Goal: Task Accomplishment & Management: Complete application form

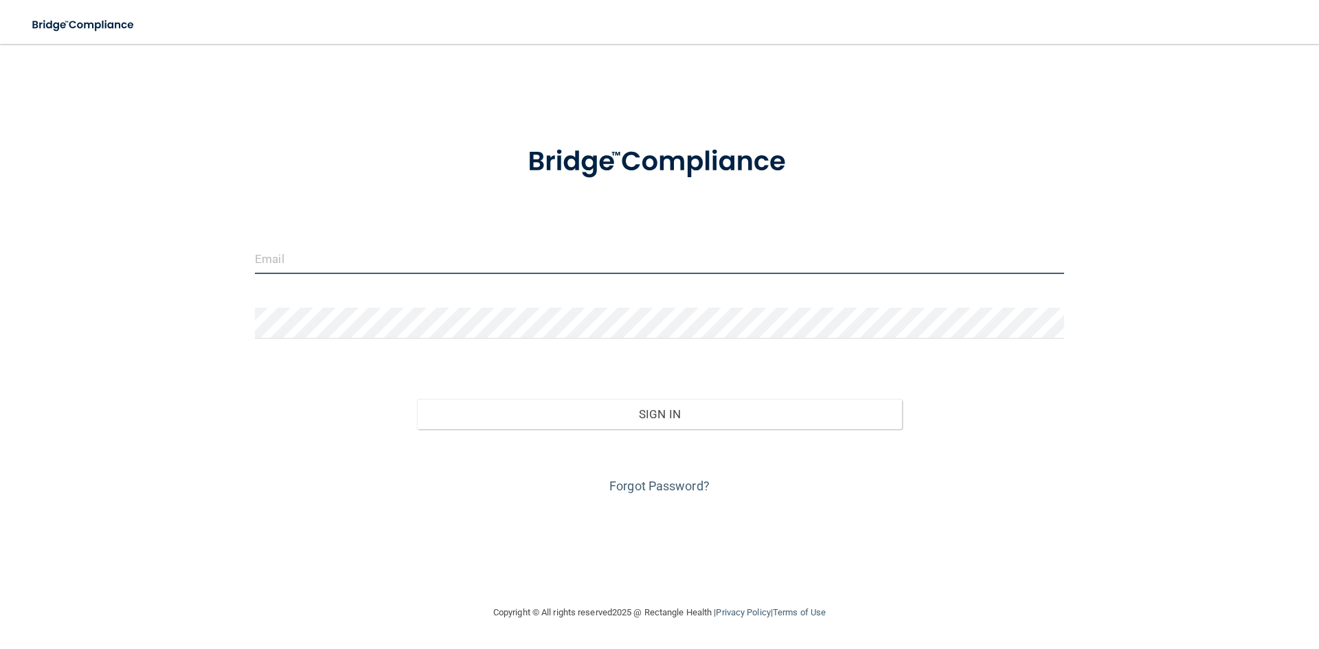
click at [361, 255] on input "email" at bounding box center [659, 258] width 809 height 31
type input "[EMAIL_ADDRESS][DOMAIN_NAME]"
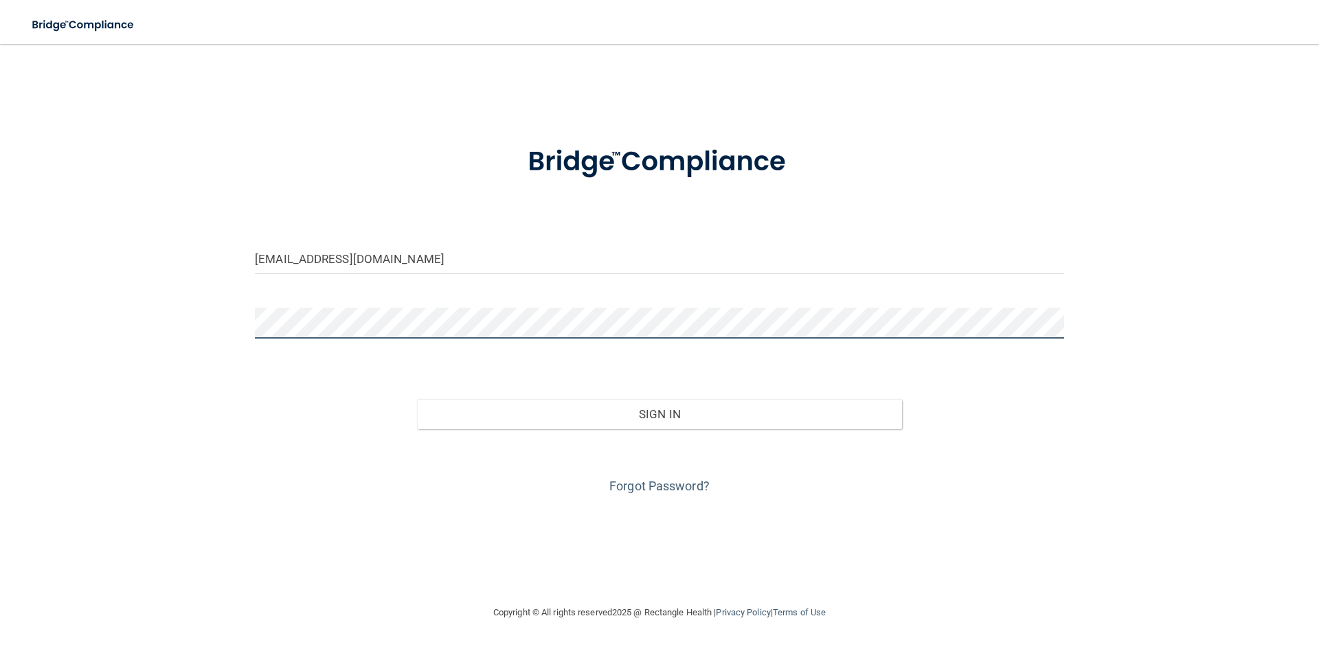
click at [417, 399] on button "Sign In" at bounding box center [660, 414] width 486 height 30
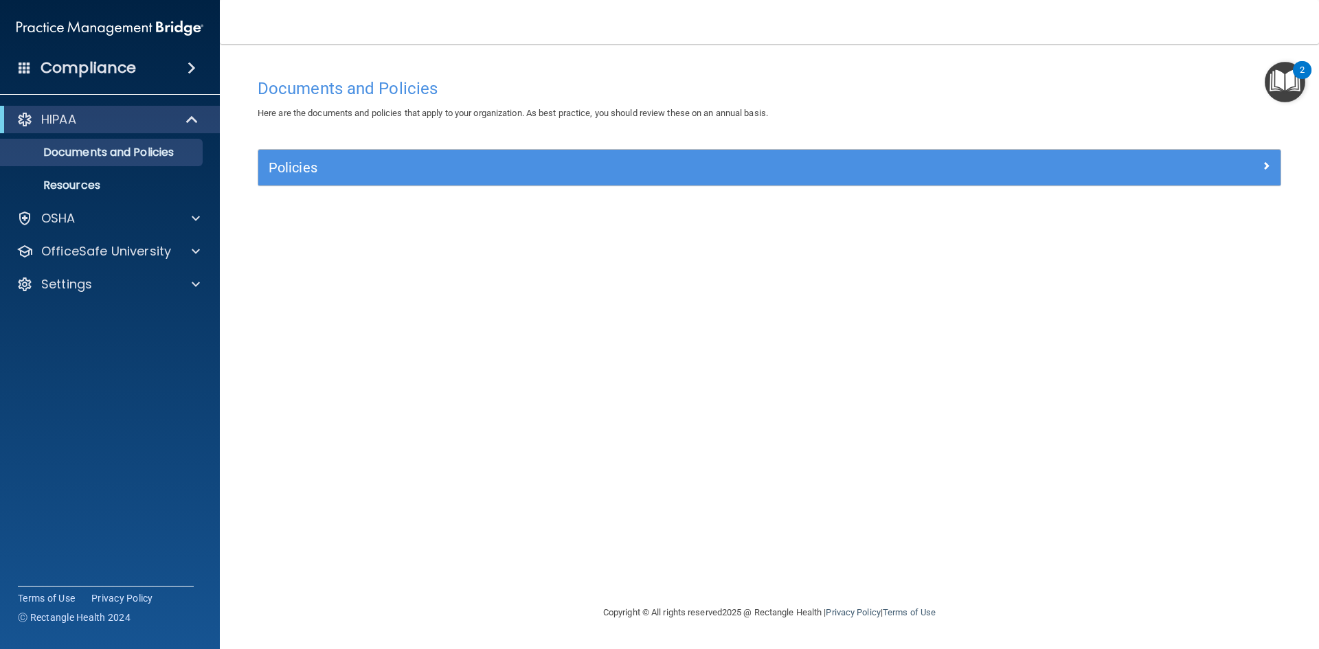
click at [427, 183] on div "Policies" at bounding box center [769, 168] width 1022 height 36
click at [429, 181] on div "Policies" at bounding box center [769, 168] width 1022 height 36
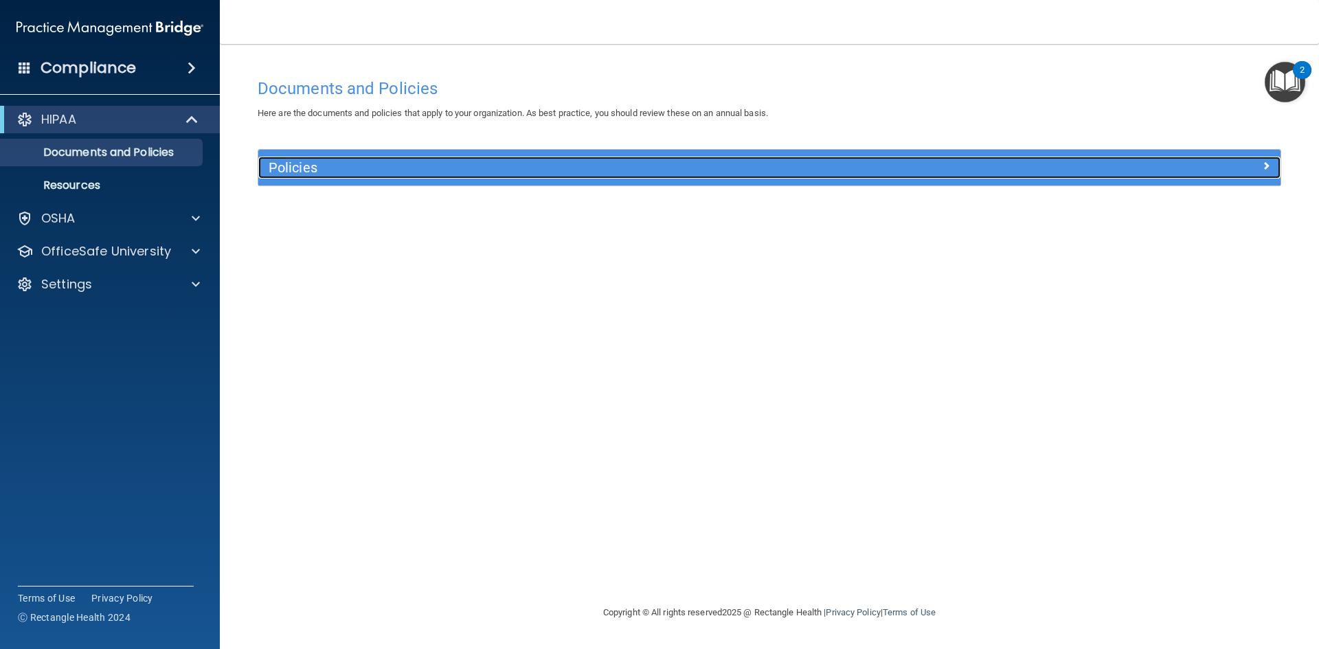
click at [1266, 166] on span at bounding box center [1266, 165] width 8 height 16
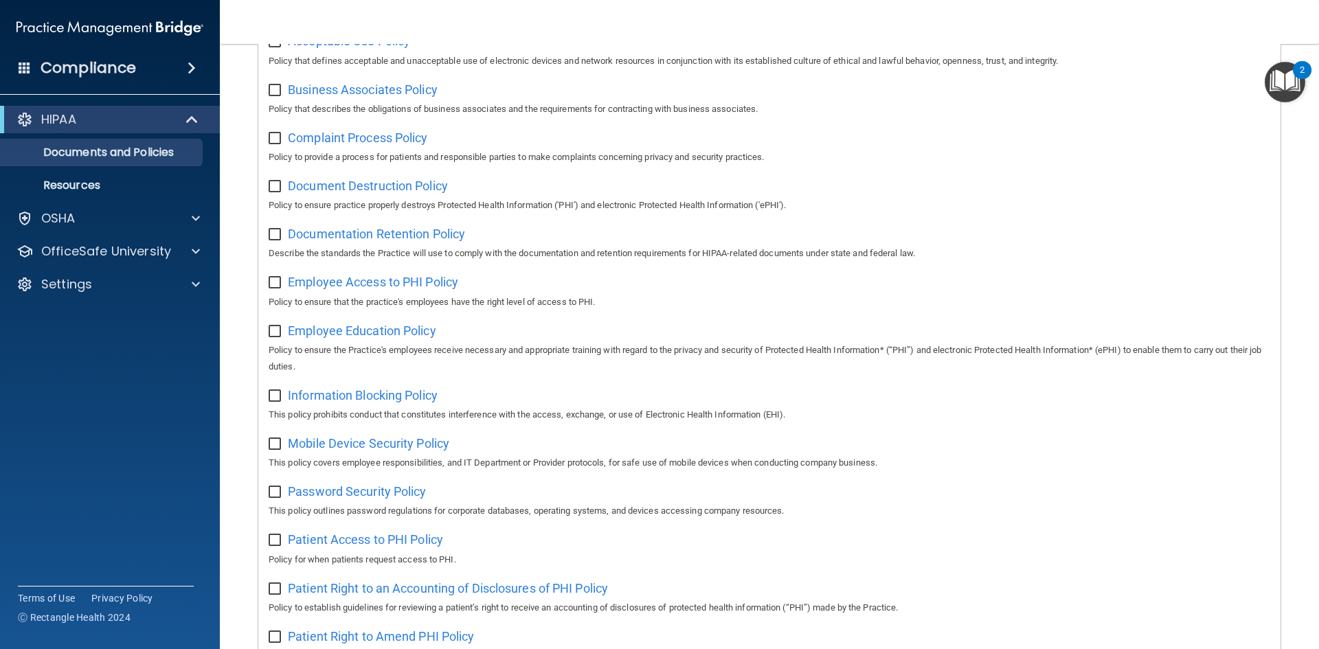
scroll to position [137, 0]
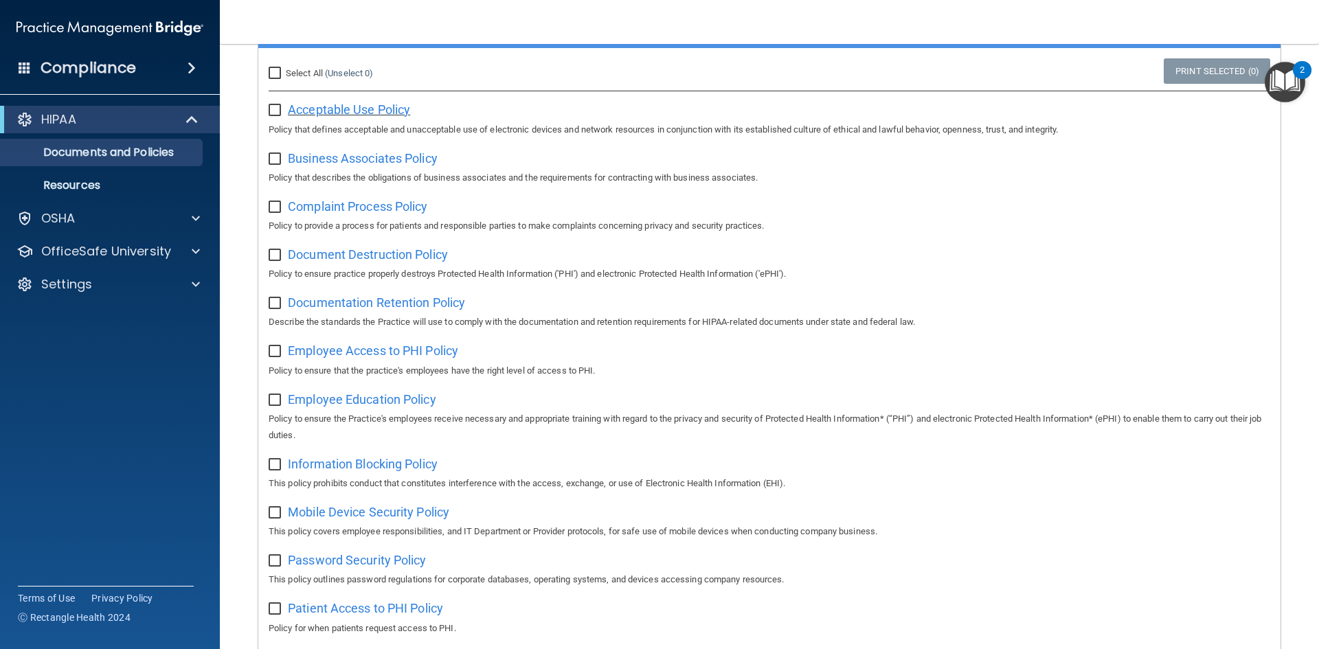
click at [306, 109] on span "Acceptable Use Policy" at bounding box center [349, 109] width 122 height 14
click at [275, 108] on input "checkbox" at bounding box center [277, 110] width 16 height 11
checkbox input "true"
click at [349, 161] on span "Business Associates Policy" at bounding box center [363, 158] width 150 height 14
click at [275, 160] on input "checkbox" at bounding box center [277, 159] width 16 height 11
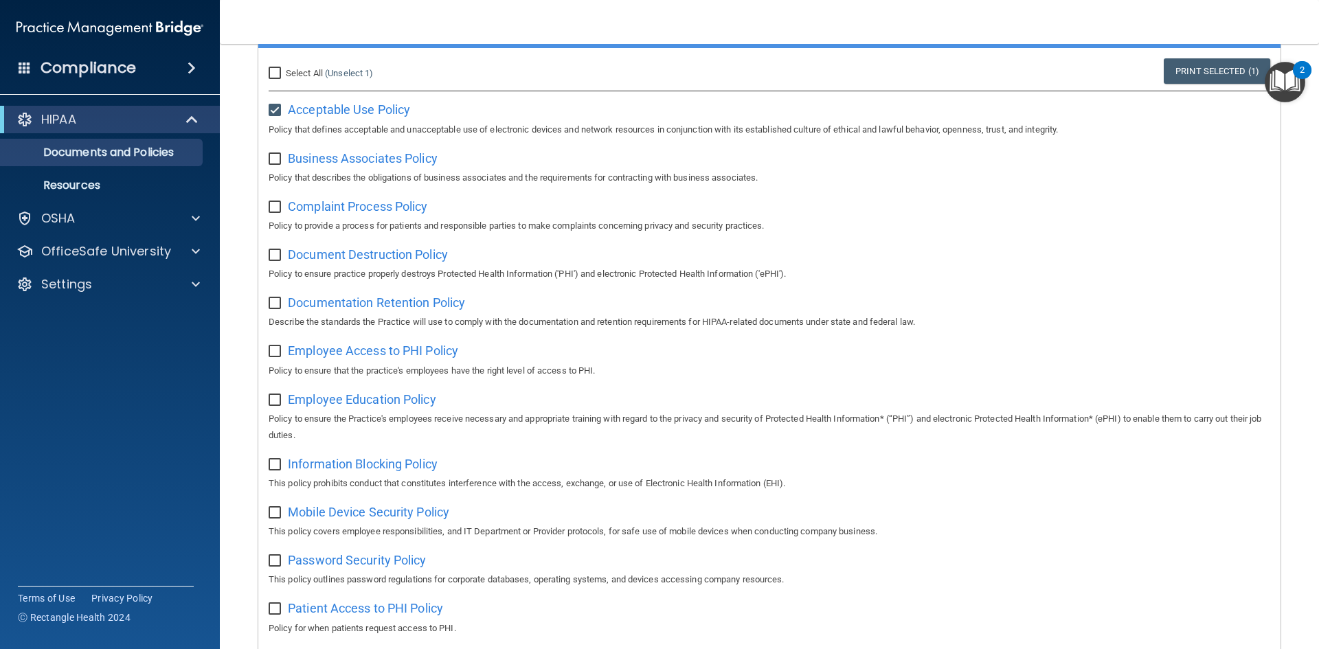
checkbox input "true"
click at [319, 207] on span "Complaint Process Policy" at bounding box center [357, 206] width 139 height 14
click at [281, 207] on input "checkbox" at bounding box center [277, 207] width 16 height 11
checkbox input "true"
click at [338, 256] on span "Document Destruction Policy" at bounding box center [368, 254] width 160 height 14
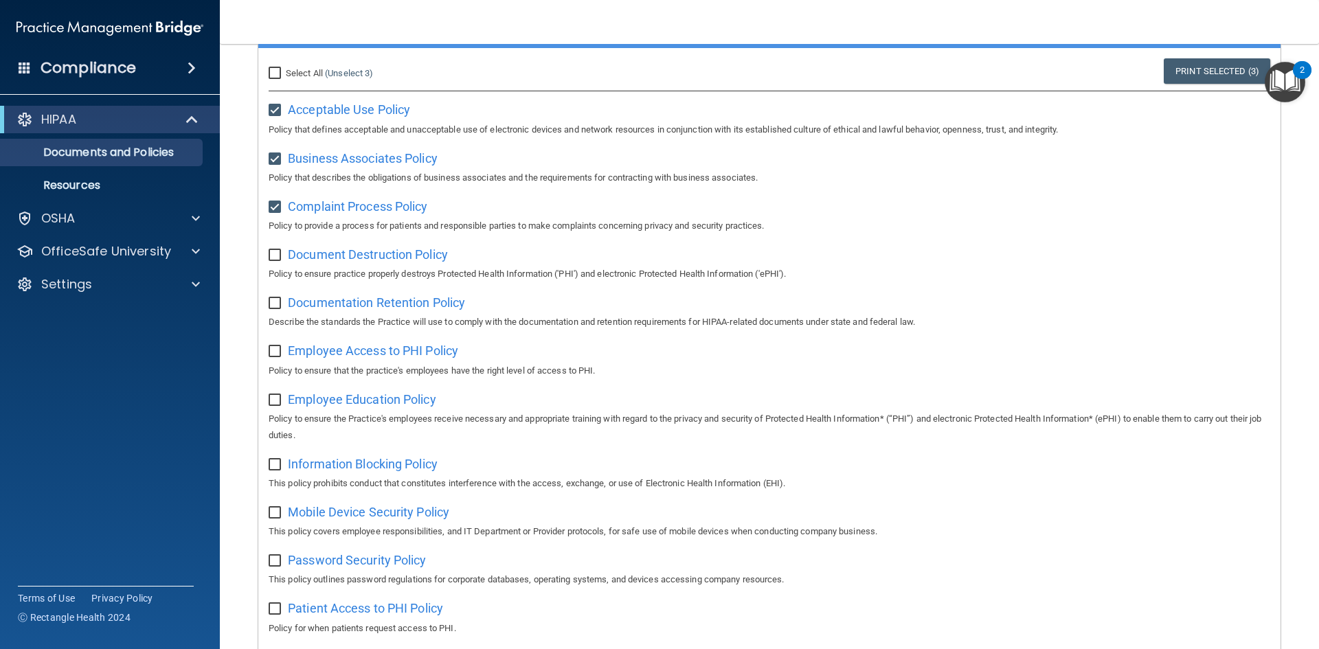
click at [274, 258] on input "checkbox" at bounding box center [277, 255] width 16 height 11
checkbox input "true"
click at [322, 305] on span "Documentation Retention Policy" at bounding box center [376, 302] width 177 height 14
click at [275, 306] on input "checkbox" at bounding box center [277, 303] width 16 height 11
checkbox input "true"
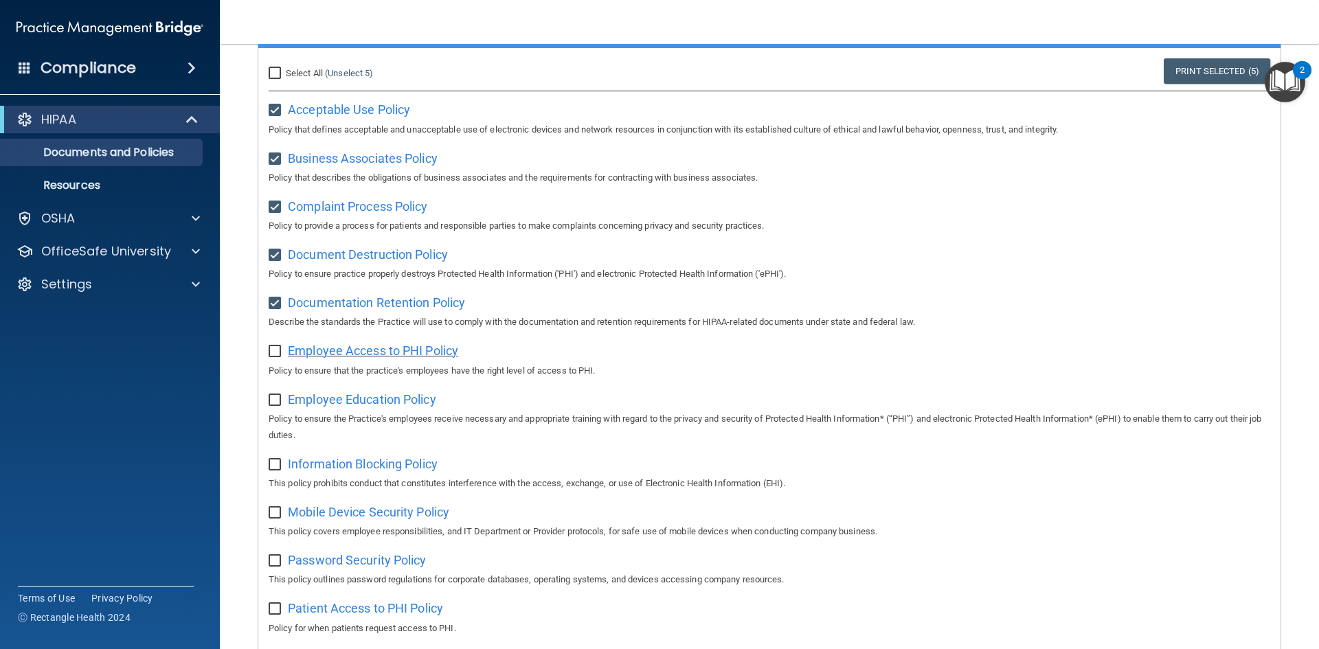
click at [318, 356] on span "Employee Access to PHI Policy" at bounding box center [373, 350] width 170 height 14
click at [275, 354] on input "checkbox" at bounding box center [277, 351] width 16 height 11
checkbox input "true"
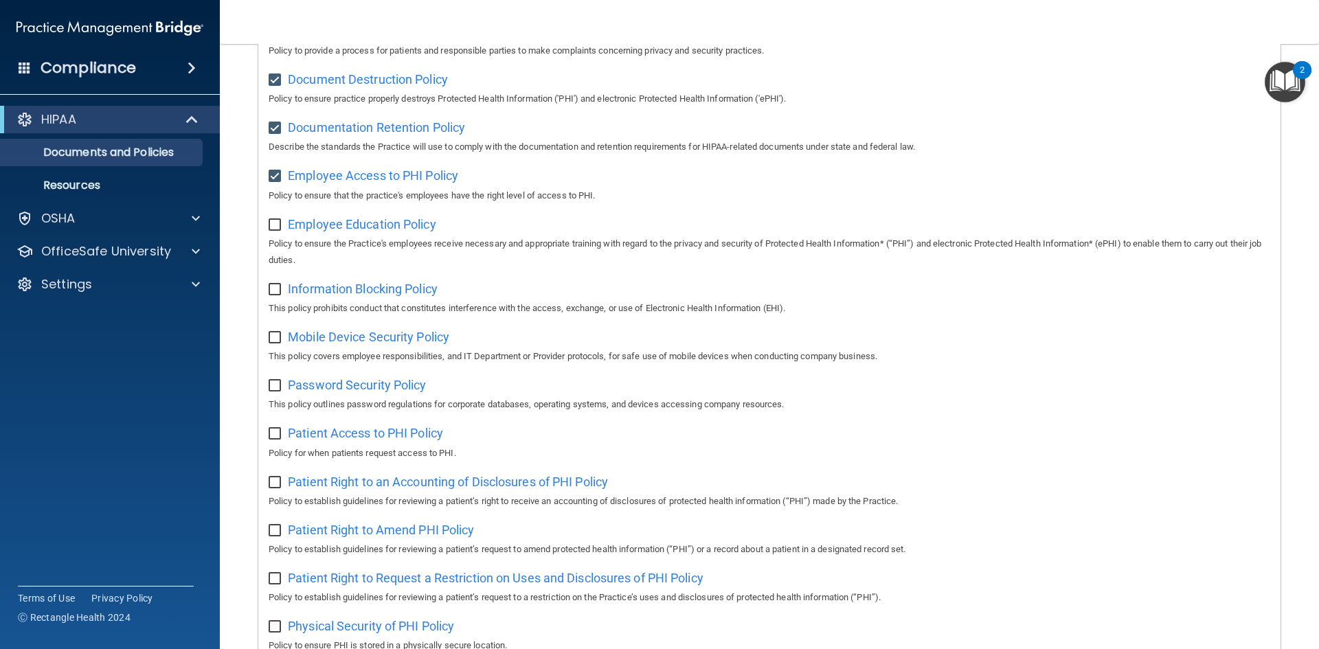
scroll to position [343, 0]
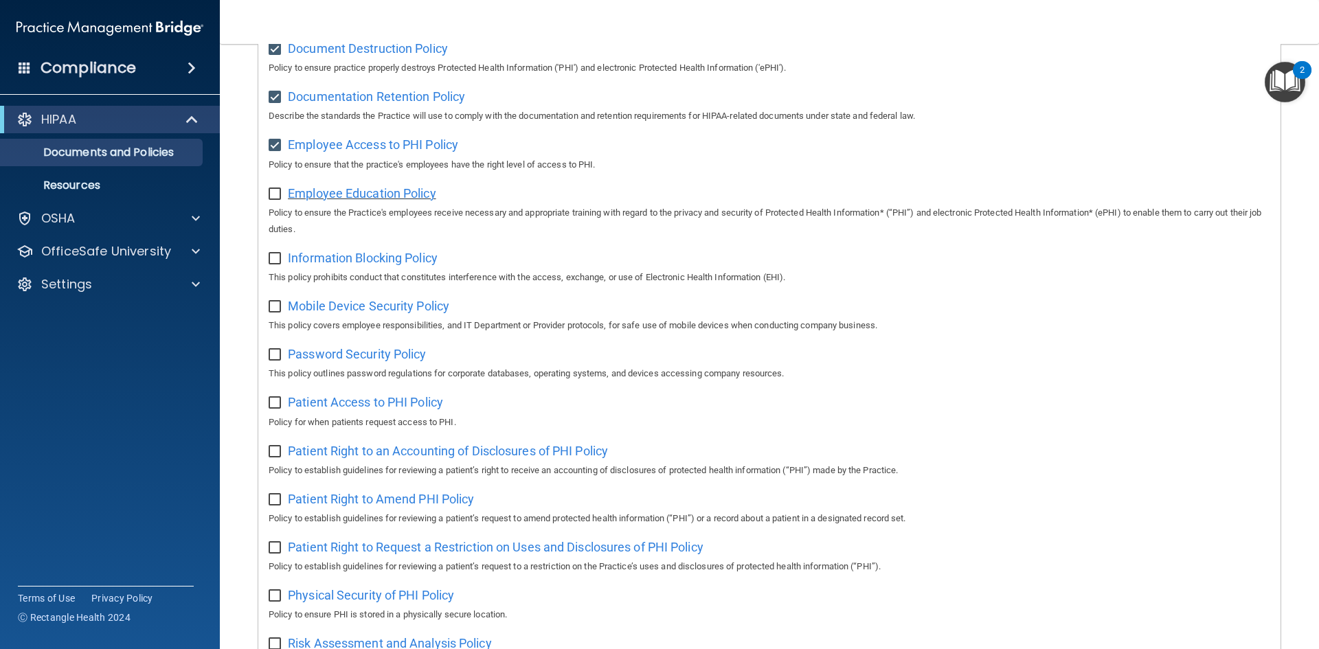
click at [385, 200] on span "Employee Education Policy" at bounding box center [362, 193] width 148 height 14
click at [275, 200] on input "checkbox" at bounding box center [277, 194] width 16 height 11
checkbox input "true"
click at [316, 265] on span "Information Blocking Policy" at bounding box center [363, 258] width 150 height 14
